Goal: Transaction & Acquisition: Purchase product/service

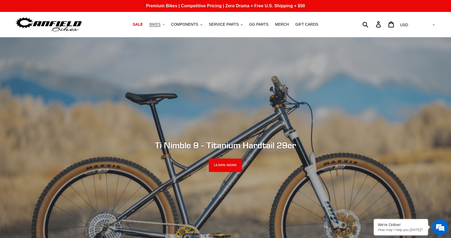
click at [160, 23] on span "BIKES" at bounding box center [154, 24] width 11 height 5
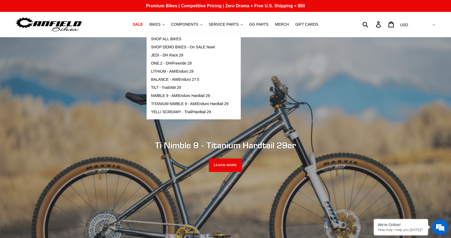
click at [103, 64] on div "slideshow" at bounding box center [225, 156] width 451 height 238
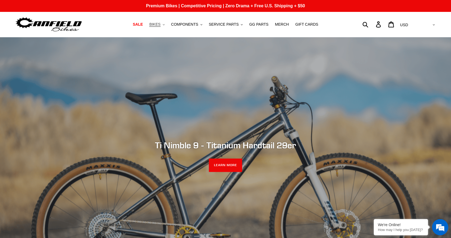
click at [159, 27] on span "BIKES" at bounding box center [154, 24] width 11 height 5
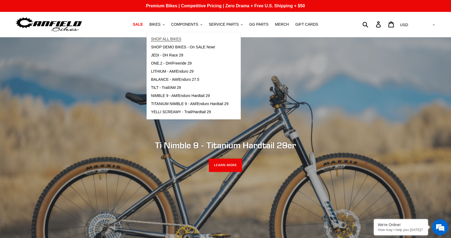
click at [166, 40] on span "SHOP ALL BIKES" at bounding box center [166, 39] width 30 height 5
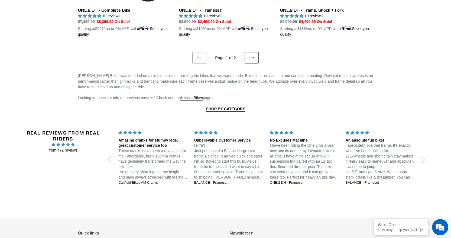
scroll to position [1191, 0]
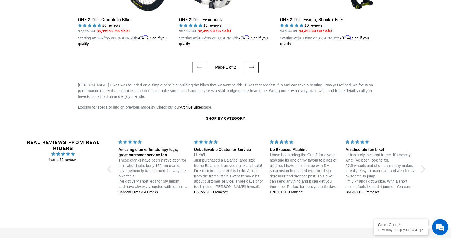
click at [249, 65] on icon at bounding box center [251, 67] width 5 height 5
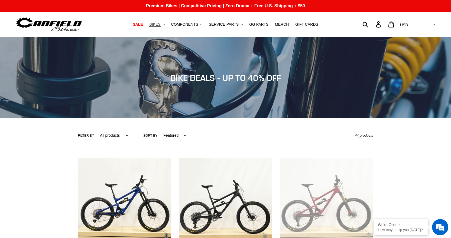
click at [160, 26] on span "BIKES" at bounding box center [154, 24] width 11 height 5
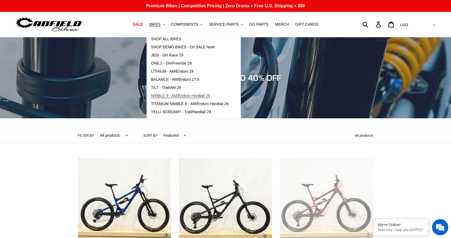
click at [182, 93] on link "NIMBLE 9 - AM/Enduro Hardtail 29" at bounding box center [190, 96] width 86 height 8
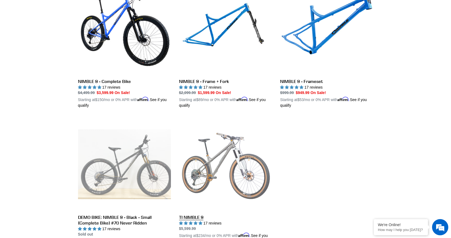
scroll to position [162, 0]
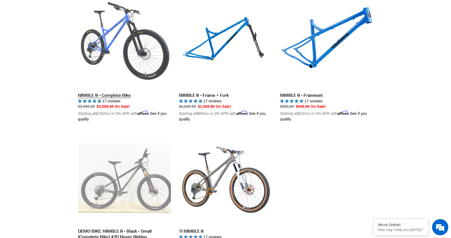
click at [108, 70] on link "NIMBLE 9 - Complete Bike" at bounding box center [124, 59] width 93 height 127
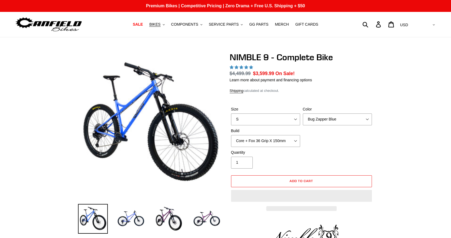
select select "highest-rating"
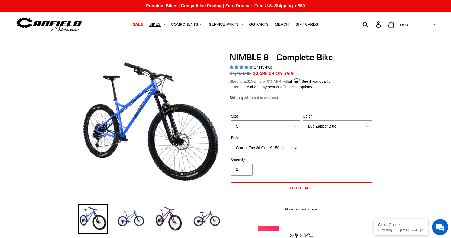
click at [259, 124] on select "S M L XL" at bounding box center [265, 127] width 69 height 12
click at [231, 121] on select "S M L XL" at bounding box center [265, 127] width 69 height 12
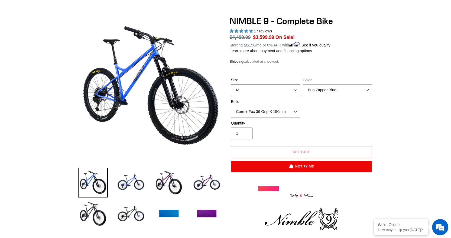
scroll to position [27, 0]
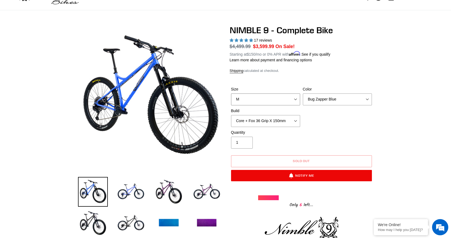
click at [263, 99] on select "S M L XL" at bounding box center [265, 100] width 69 height 12
click at [231, 94] on select "S M L XL" at bounding box center [265, 100] width 69 height 12
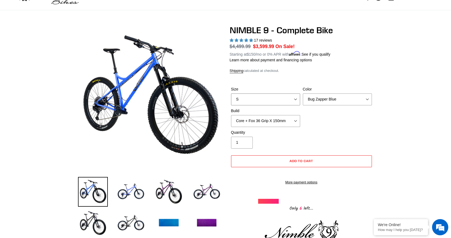
click at [258, 100] on select "S M L XL" at bounding box center [265, 100] width 69 height 12
click at [231, 94] on select "S M L XL" at bounding box center [265, 100] width 69 height 12
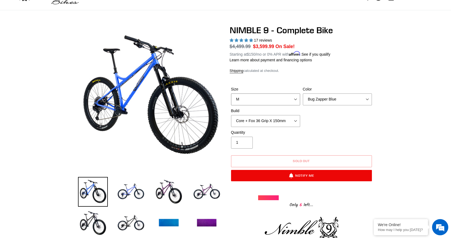
click at [279, 98] on select "S M L XL" at bounding box center [265, 100] width 69 height 12
click at [231, 94] on select "S M L XL" at bounding box center [265, 100] width 69 height 12
click at [272, 99] on select "S M L XL" at bounding box center [265, 100] width 69 height 12
click at [231, 94] on select "S M L XL" at bounding box center [265, 100] width 69 height 12
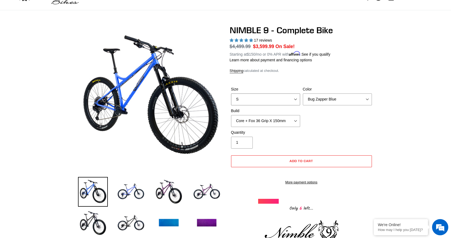
click at [263, 102] on select "S M L XL" at bounding box center [265, 100] width 69 height 12
select select "M"
click at [231, 94] on select "S M L XL" at bounding box center [265, 100] width 69 height 12
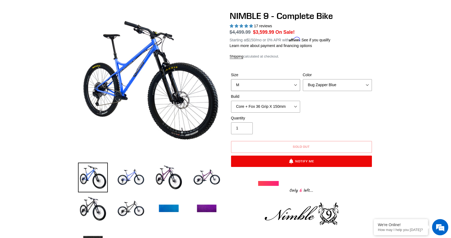
scroll to position [54, 0]
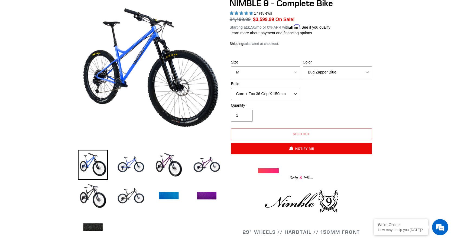
click at [267, 169] on div at bounding box center [268, 171] width 21 height 5
click at [322, 67] on select "Bug Zapper Blue Purple Haze - Sold Out Galaxy Black" at bounding box center [337, 73] width 69 height 12
click at [303, 67] on select "Bug Zapper Blue Purple Haze - Sold Out Galaxy Black" at bounding box center [337, 73] width 69 height 12
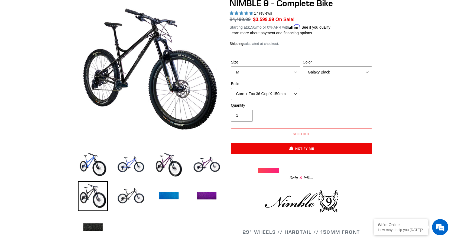
click at [346, 74] on select "Bug Zapper Blue Purple Haze - Sold Out Galaxy Black" at bounding box center [337, 73] width 69 height 12
click at [303, 67] on select "Bug Zapper Blue Purple Haze - Sold Out Galaxy Black" at bounding box center [337, 73] width 69 height 12
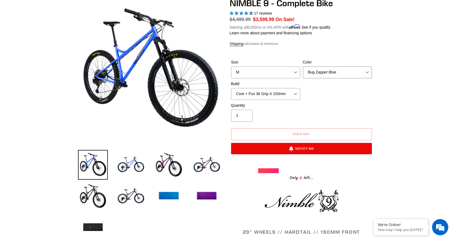
click at [336, 70] on select "Bug Zapper Blue Purple Haze - Sold Out Galaxy Black" at bounding box center [337, 73] width 69 height 12
click at [303, 67] on select "Bug Zapper Blue Purple Haze - Sold Out Galaxy Black" at bounding box center [337, 73] width 69 height 12
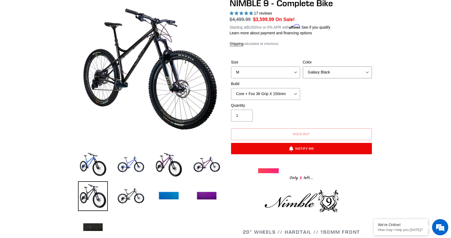
click at [330, 69] on select "Bug Zapper Blue Purple Haze - Sold Out Galaxy Black" at bounding box center [337, 73] width 69 height 12
click at [303, 67] on select "Bug Zapper Blue Purple Haze - Sold Out Galaxy Black" at bounding box center [337, 73] width 69 height 12
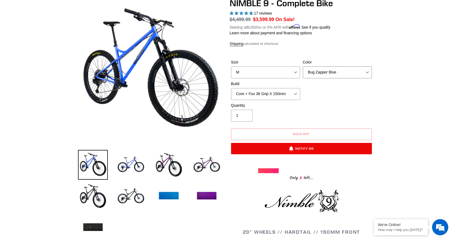
click at [327, 70] on select "Bug Zapper Blue Purple Haze - Sold Out Galaxy Black" at bounding box center [337, 73] width 69 height 12
click at [303, 67] on select "Bug Zapper Blue Purple Haze - Sold Out Galaxy Black" at bounding box center [337, 73] width 69 height 12
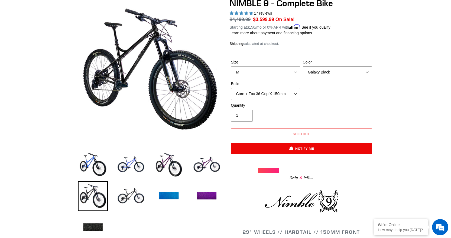
click at [323, 69] on select "Bug Zapper Blue Purple Haze - Sold Out Galaxy Black" at bounding box center [337, 73] width 69 height 12
select select "Bug Zapper Blue"
click at [303, 67] on select "Bug Zapper Blue Purple Haze - Sold Out Galaxy Black" at bounding box center [337, 73] width 69 height 12
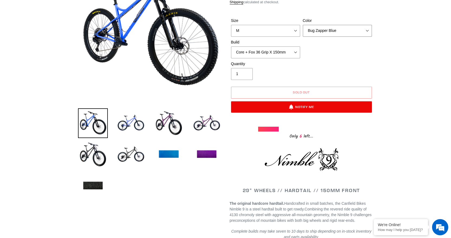
scroll to position [108, 0]
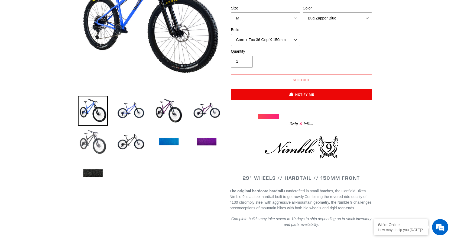
click at [90, 139] on img at bounding box center [93, 142] width 30 height 30
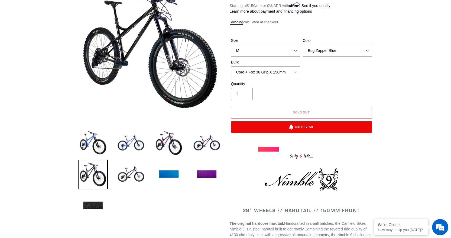
scroll to position [0, 0]
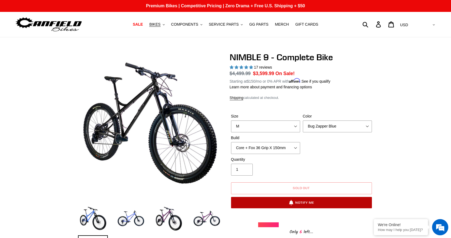
click at [297, 201] on button "Notify Me" at bounding box center [301, 202] width 141 height 11
select select "39861193408587"
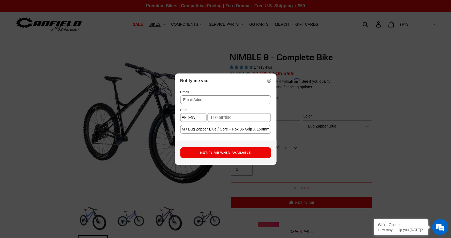
click at [267, 81] on img at bounding box center [269, 81] width 4 height 4
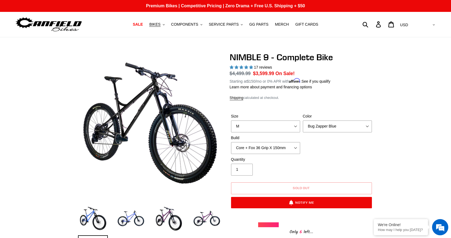
click at [48, 23] on img at bounding box center [49, 24] width 68 height 17
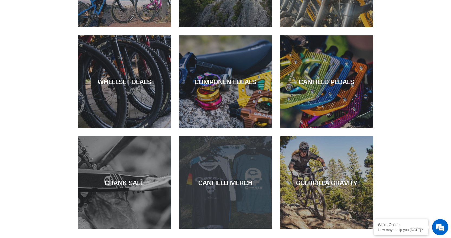
scroll to position [340, 0]
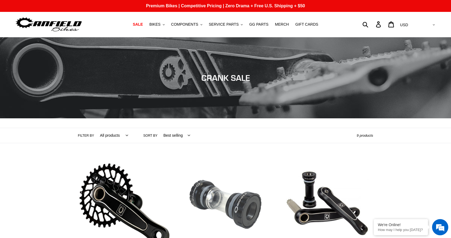
click at [213, 199] on link "Canfield Bottom Brackets (68/73mm, 83mm, PF92)" at bounding box center [225, 221] width 93 height 127
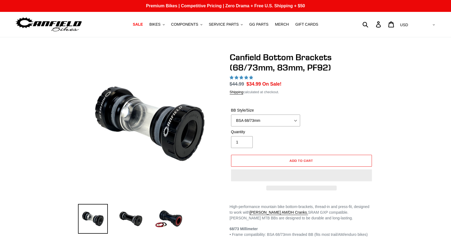
select select "highest-rating"
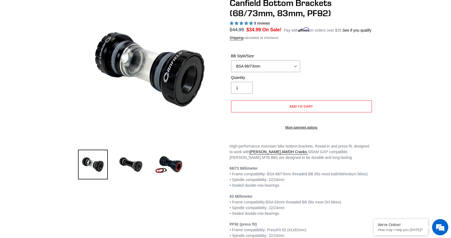
scroll to position [54, 0]
click at [170, 167] on img at bounding box center [169, 165] width 30 height 30
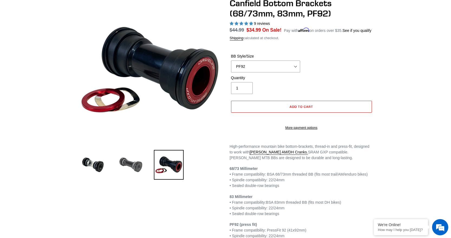
click at [130, 166] on img at bounding box center [131, 165] width 30 height 30
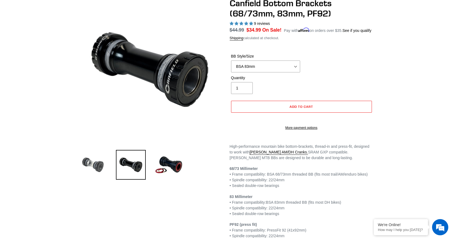
click at [94, 162] on img at bounding box center [93, 165] width 30 height 30
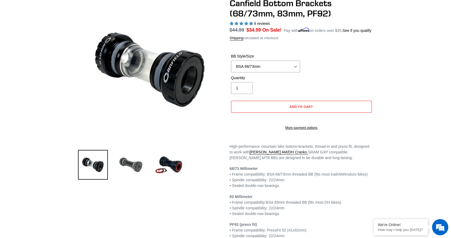
click at [134, 164] on img at bounding box center [131, 165] width 30 height 30
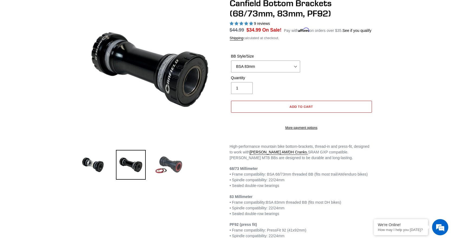
click at [168, 164] on img at bounding box center [169, 165] width 30 height 30
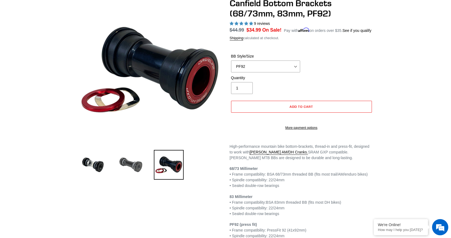
click at [145, 165] on img at bounding box center [131, 165] width 30 height 30
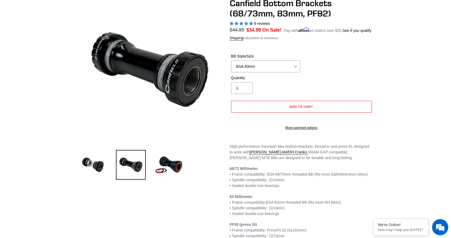
click at [108, 169] on li at bounding box center [127, 166] width 38 height 31
click at [89, 163] on img at bounding box center [93, 165] width 30 height 30
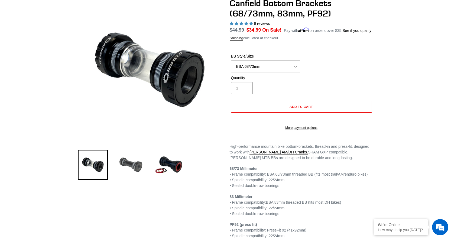
click at [129, 162] on img at bounding box center [131, 165] width 30 height 30
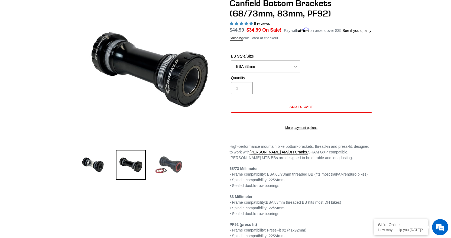
click at [168, 166] on img at bounding box center [169, 165] width 30 height 30
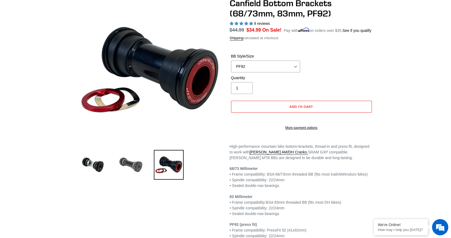
click at [135, 165] on img at bounding box center [131, 165] width 30 height 30
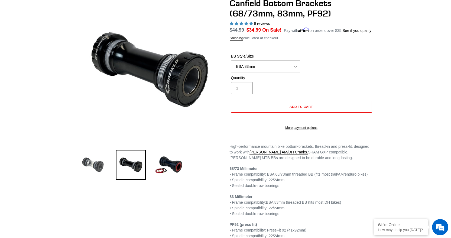
click at [92, 164] on img at bounding box center [93, 165] width 30 height 30
select select "BSA 68/73mm"
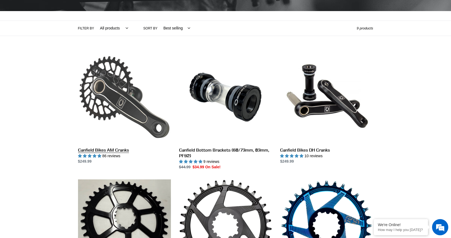
scroll to position [108, 0]
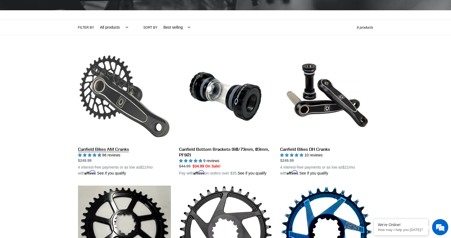
click at [111, 102] on link "Canfield Bikes AM Cranks" at bounding box center [124, 113] width 93 height 127
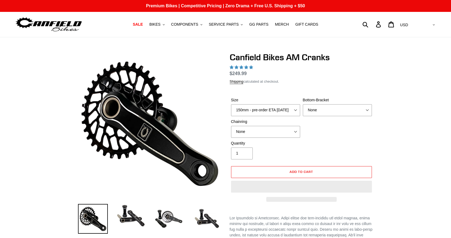
select select "highest-rating"
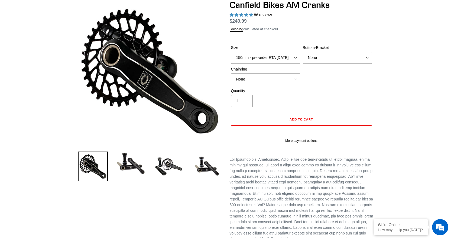
scroll to position [54, 0]
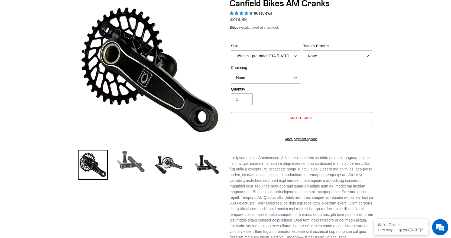
click at [121, 166] on img at bounding box center [131, 162] width 30 height 24
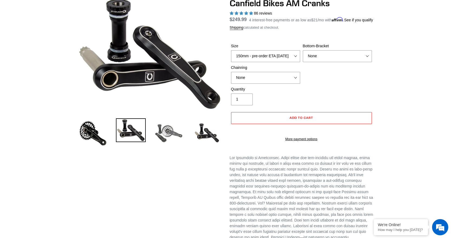
click at [168, 127] on img at bounding box center [169, 134] width 30 height 30
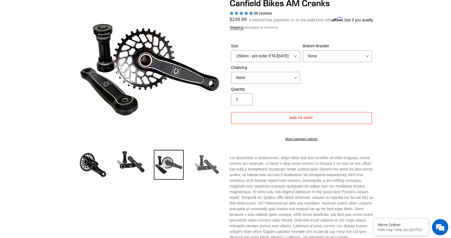
click at [198, 158] on img at bounding box center [207, 165] width 30 height 30
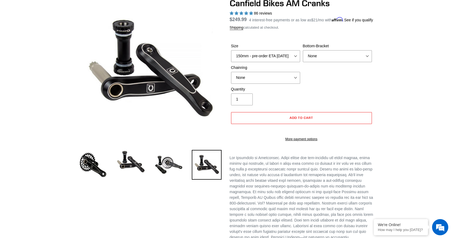
scroll to position [0, 0]
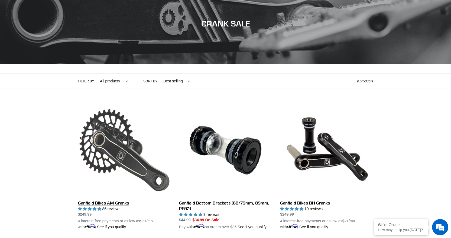
scroll to position [54, 0]
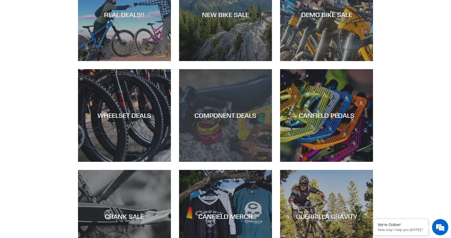
scroll to position [313, 0]
